Goal: Navigation & Orientation: Find specific page/section

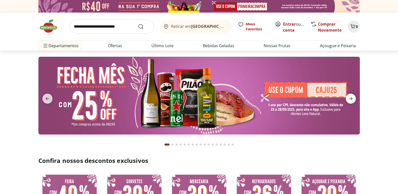
click at [353, 97] on icon "next" at bounding box center [351, 99] width 6 height 6
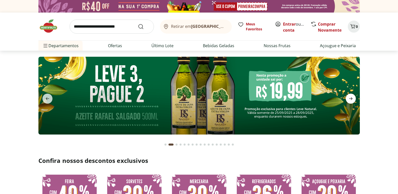
click at [353, 98] on icon "next" at bounding box center [351, 99] width 6 height 6
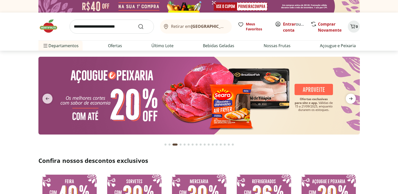
click at [352, 98] on icon "next" at bounding box center [351, 99] width 6 height 6
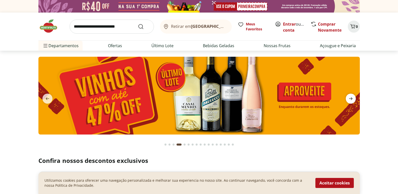
click at [352, 98] on icon "next" at bounding box center [351, 99] width 6 height 6
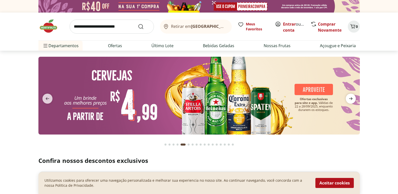
click at [350, 96] on icon "next" at bounding box center [351, 99] width 6 height 6
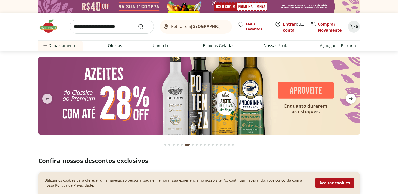
click at [350, 96] on icon "next" at bounding box center [351, 99] width 6 height 6
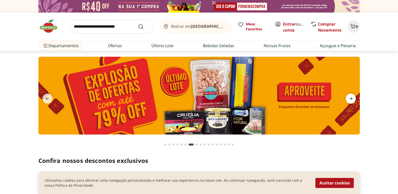
click at [350, 97] on icon "next" at bounding box center [351, 99] width 6 height 6
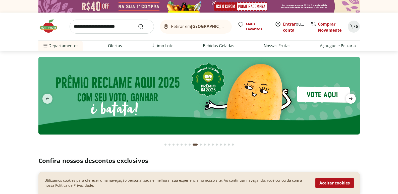
click at [349, 97] on icon "next" at bounding box center [351, 99] width 6 height 6
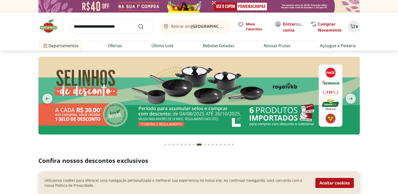
click at [117, 111] on img at bounding box center [199, 96] width 322 height 78
